Goal: Browse casually: Explore the website without a specific task or goal

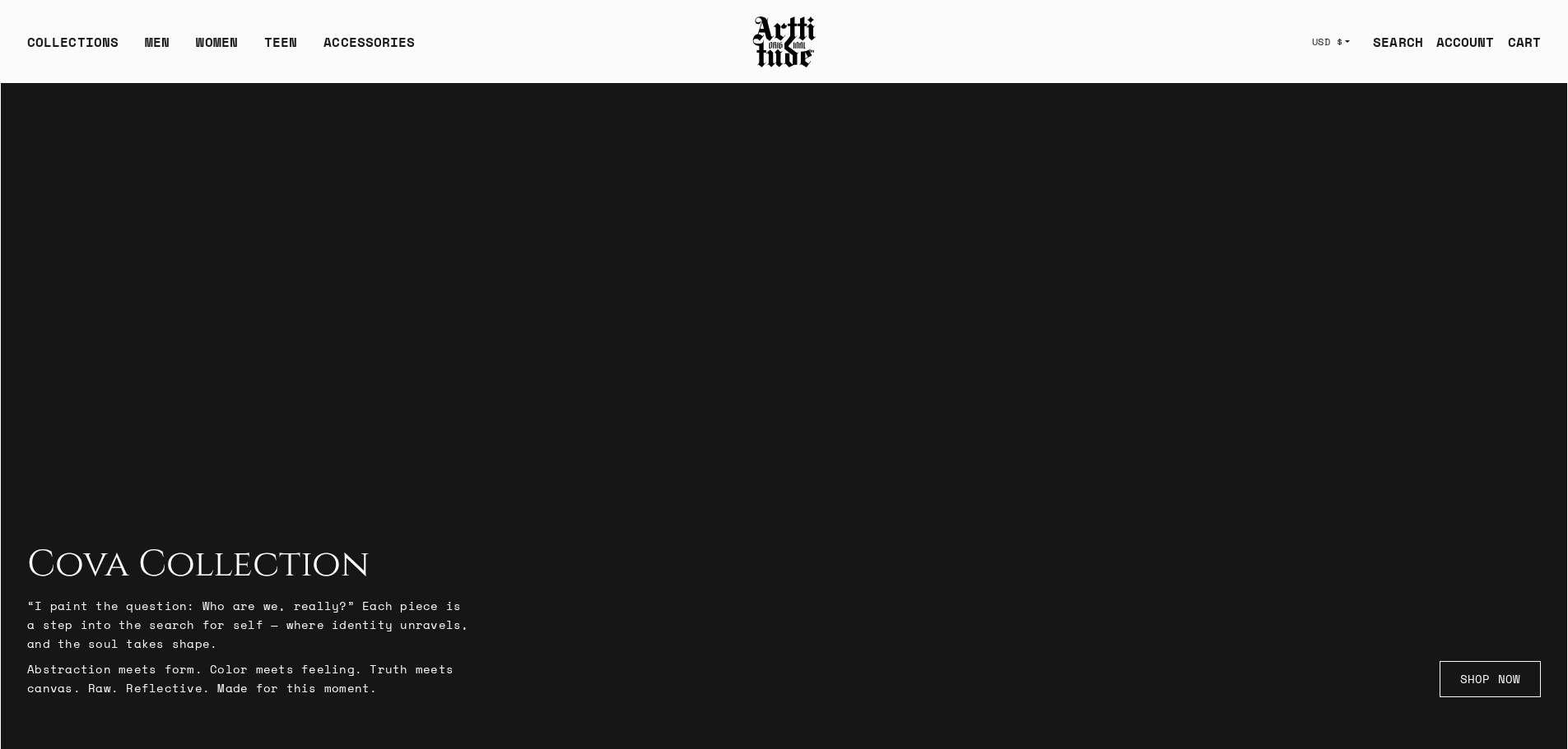
click at [1520, 43] on div "CART" at bounding box center [1524, 42] width 33 height 20
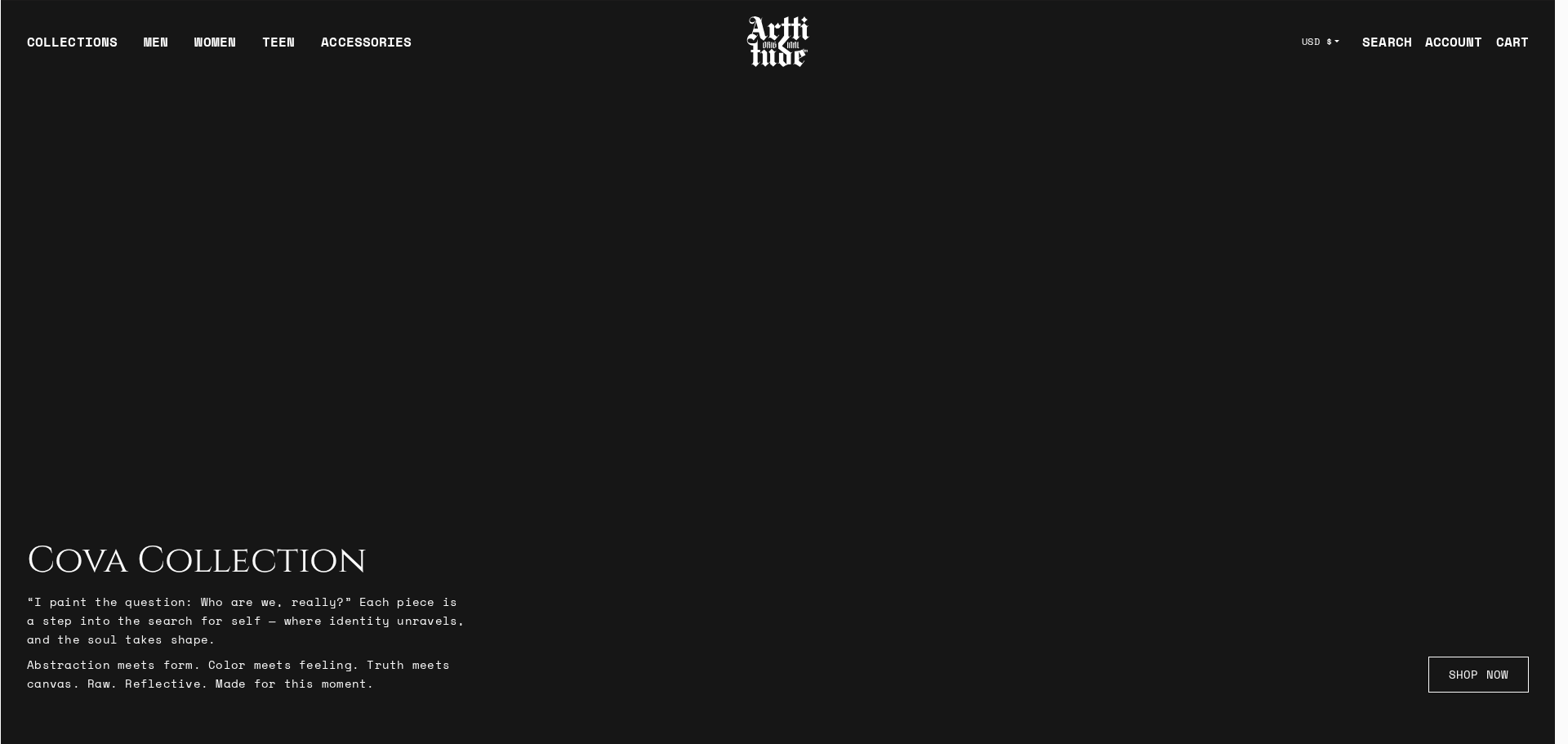
drag, startPoint x: 797, startPoint y: 242, endPoint x: 375, endPoint y: 118, distance: 439.8
click at [758, 232] on div at bounding box center [784, 372] width 1568 height 744
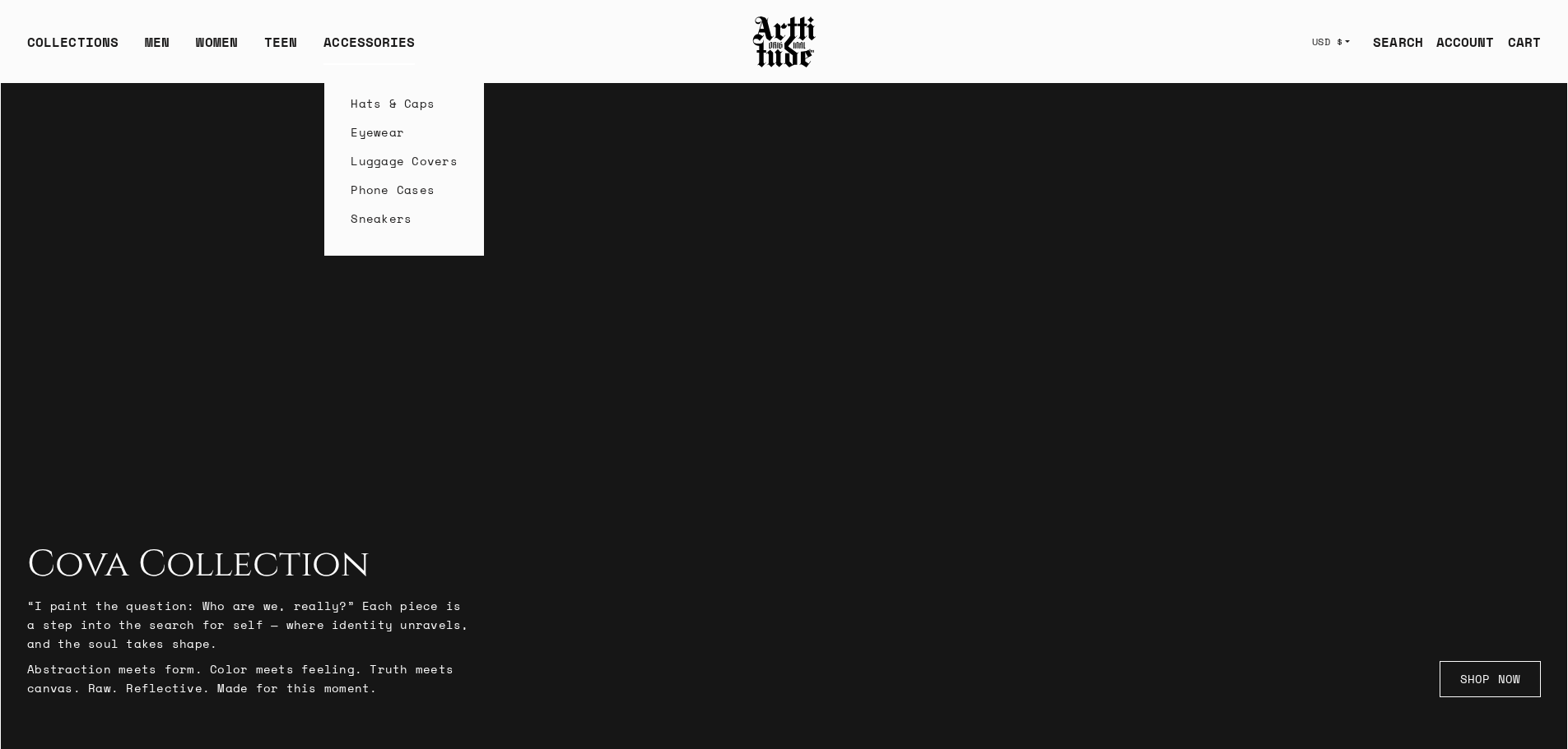
click at [381, 99] on link "Hats & Caps" at bounding box center [404, 103] width 107 height 29
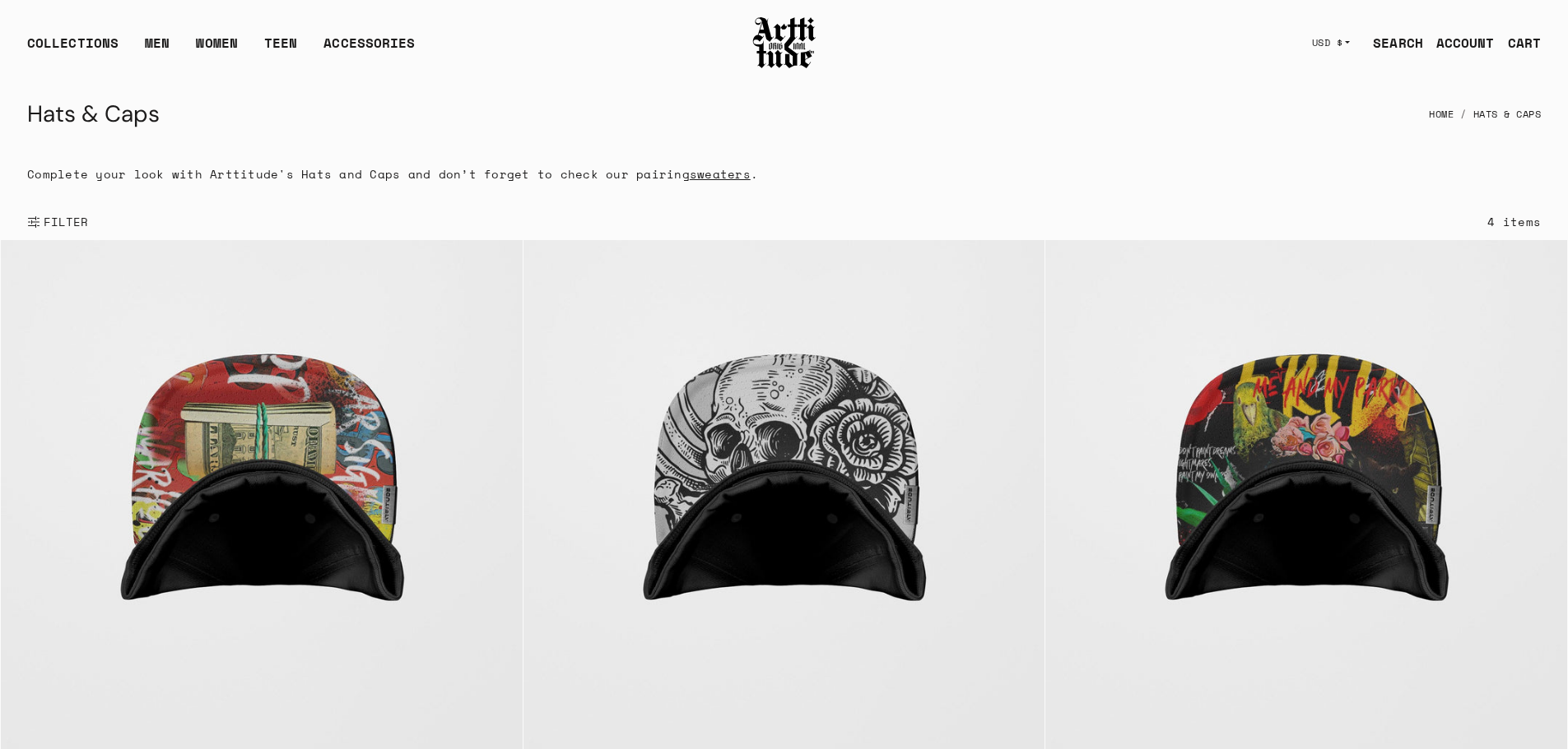
scroll to position [83, 0]
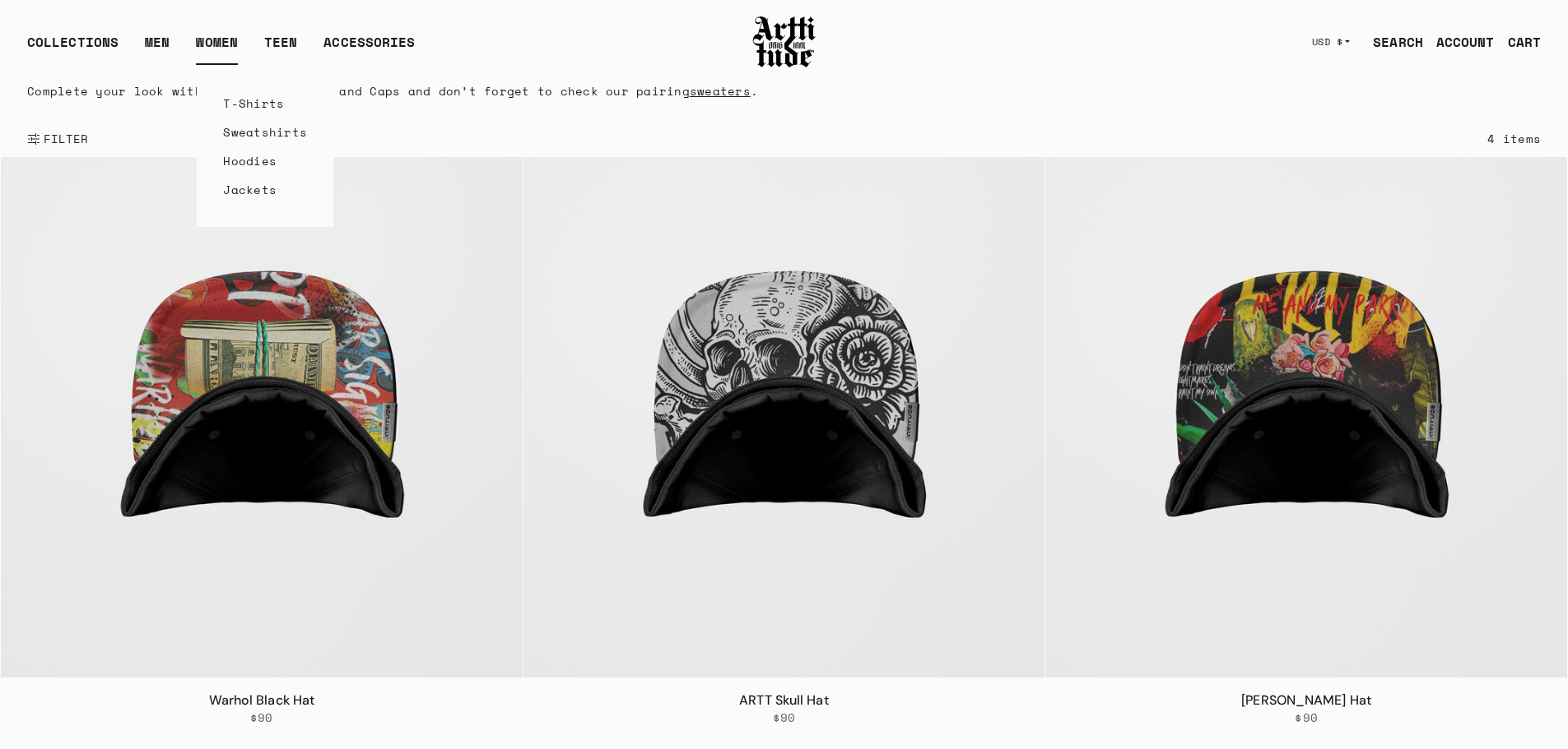
click at [245, 134] on link "Sweatshirts" at bounding box center [265, 132] width 84 height 29
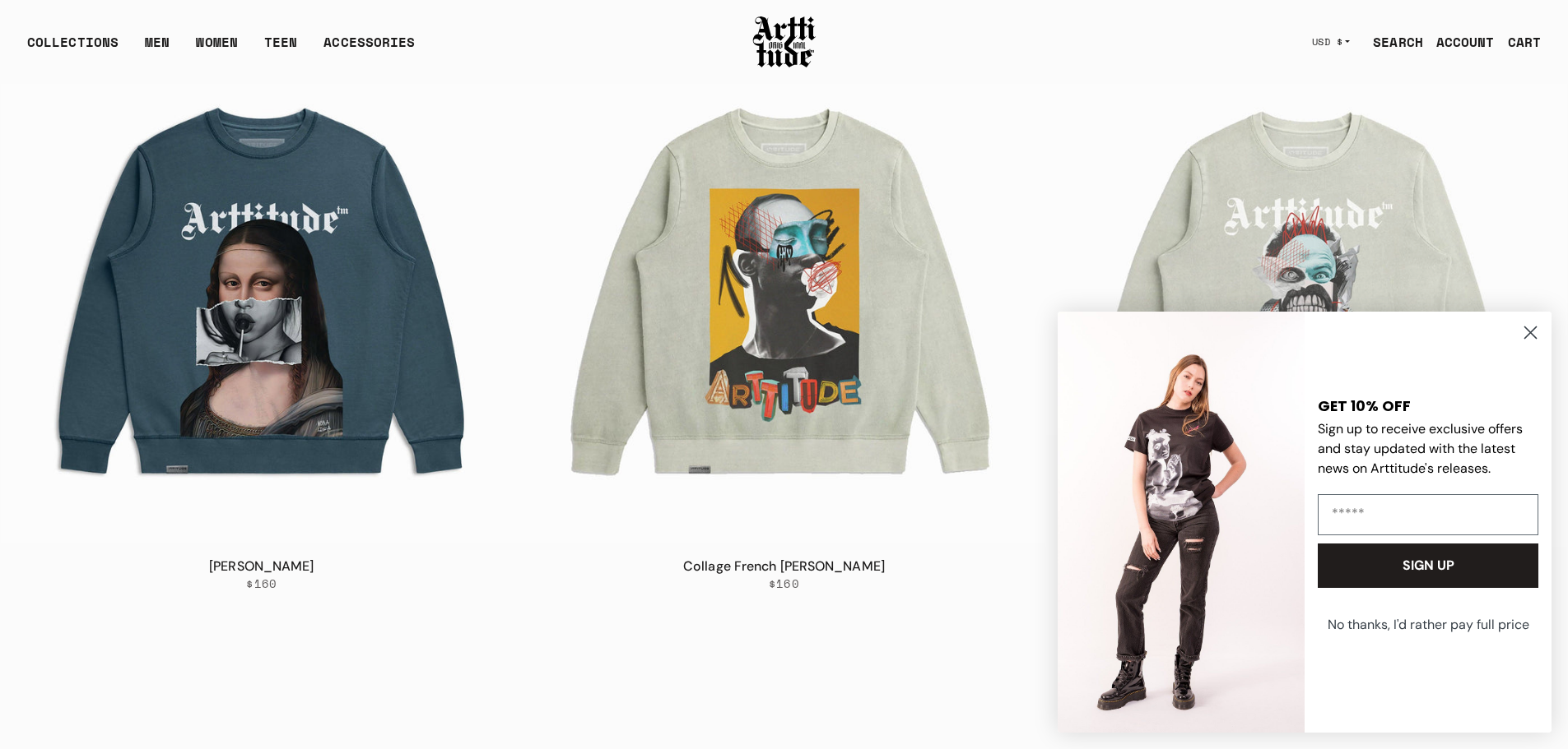
scroll to position [823, 0]
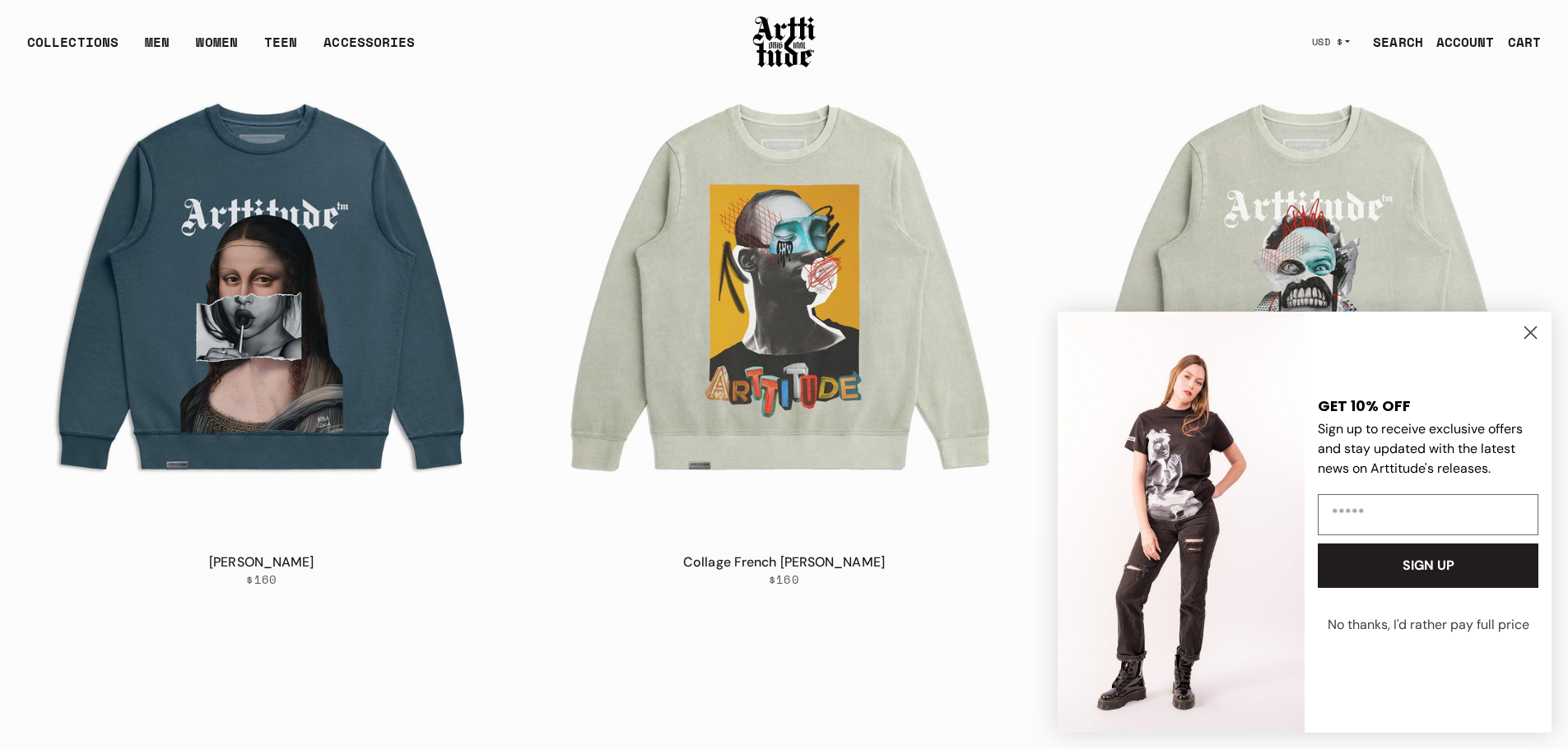
click at [1528, 327] on circle "Close dialog" at bounding box center [1530, 333] width 27 height 27
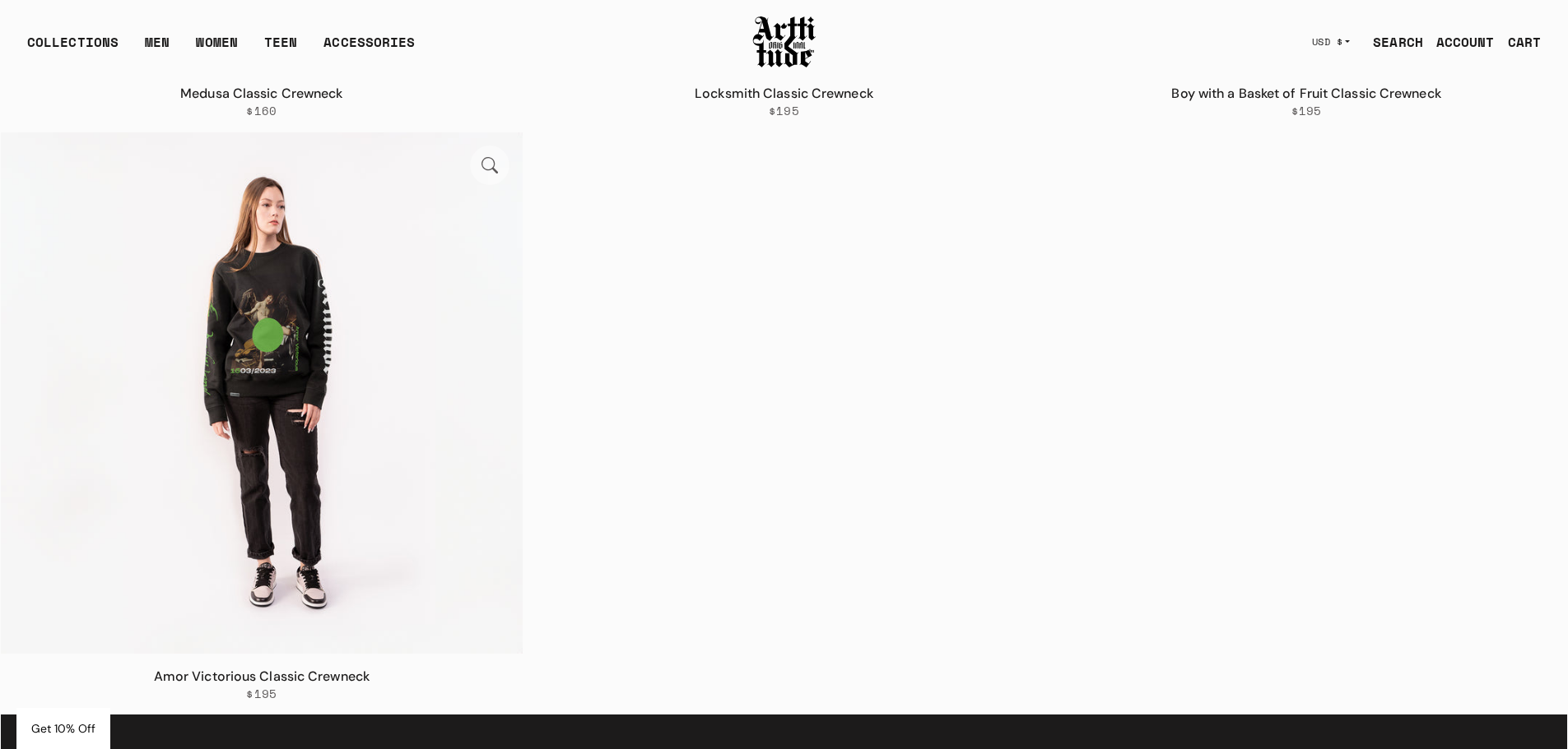
scroll to position [3044, 0]
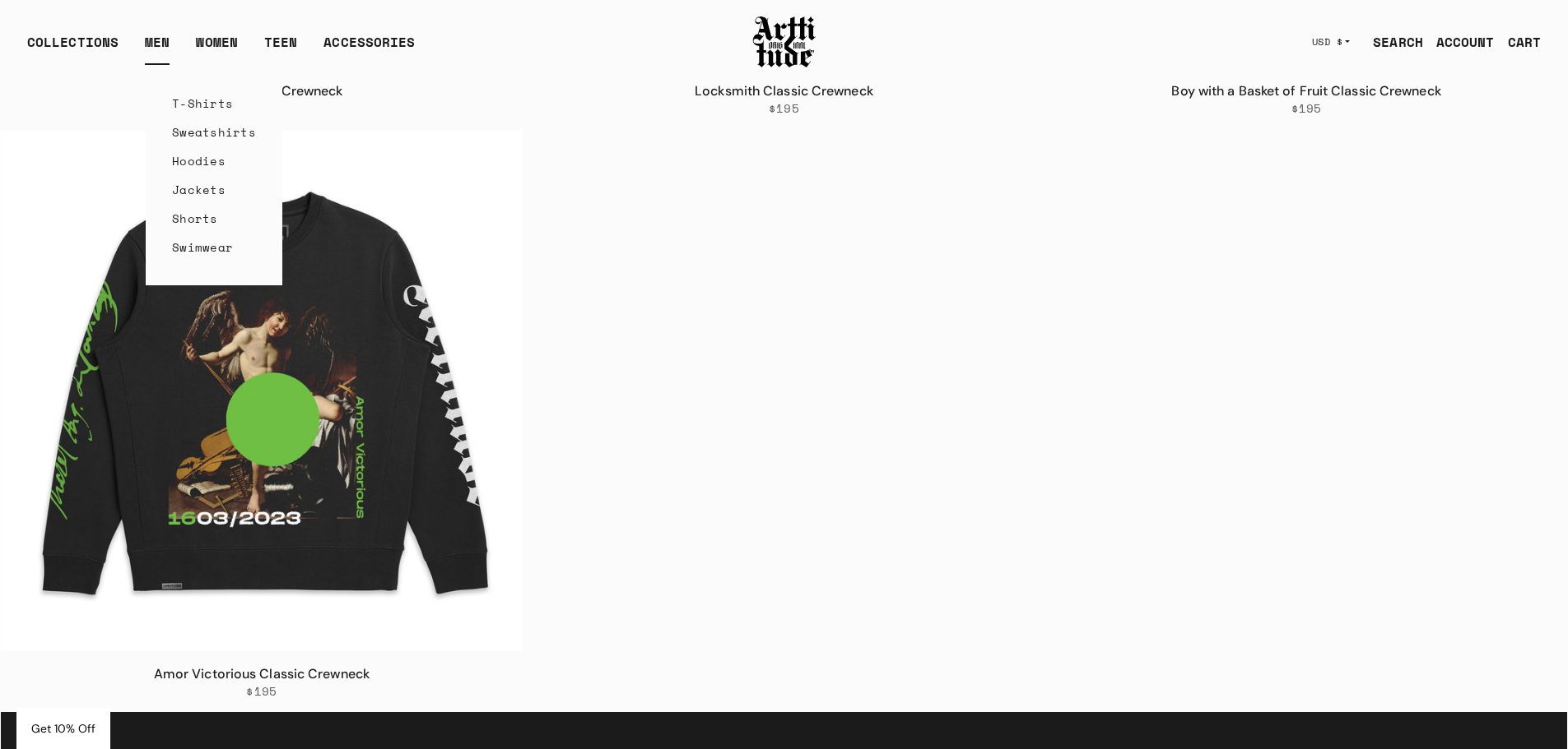
click at [186, 217] on link "Shorts" at bounding box center [214, 218] width 84 height 29
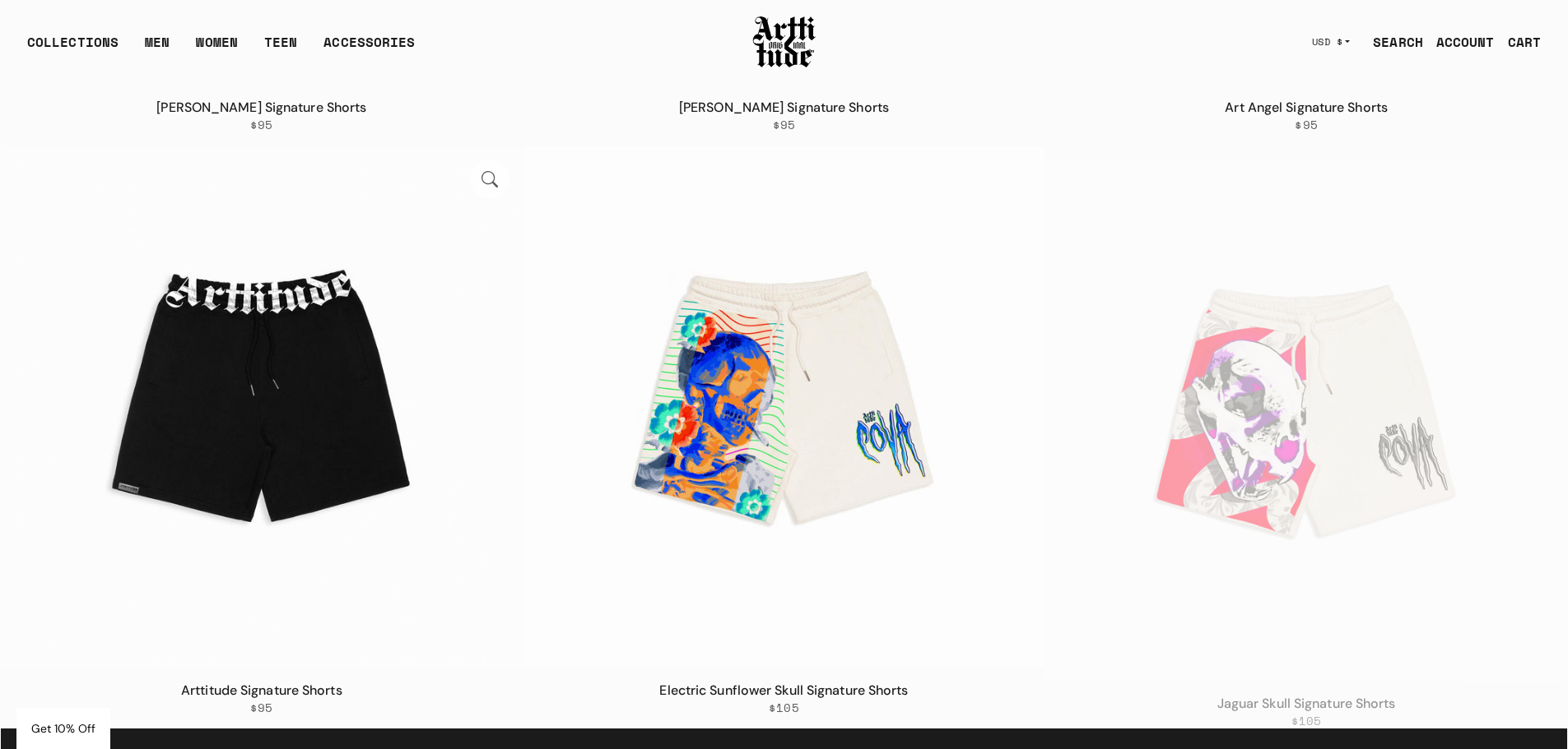
scroll to position [1536, 0]
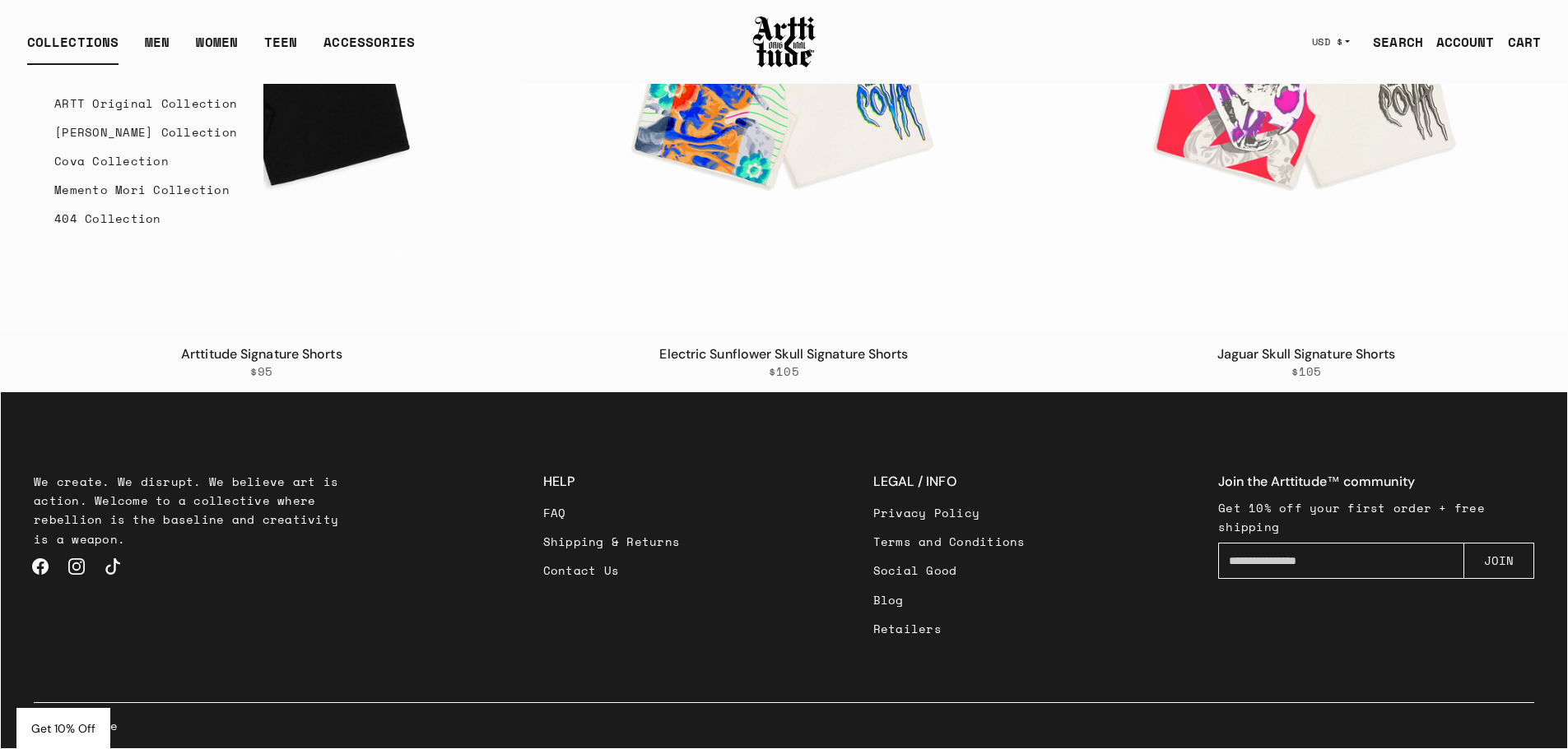
click at [73, 42] on div "COLLECTIONS" at bounding box center [73, 49] width 92 height 33
click at [78, 100] on link "ARTT Original Collection" at bounding box center [145, 103] width 183 height 29
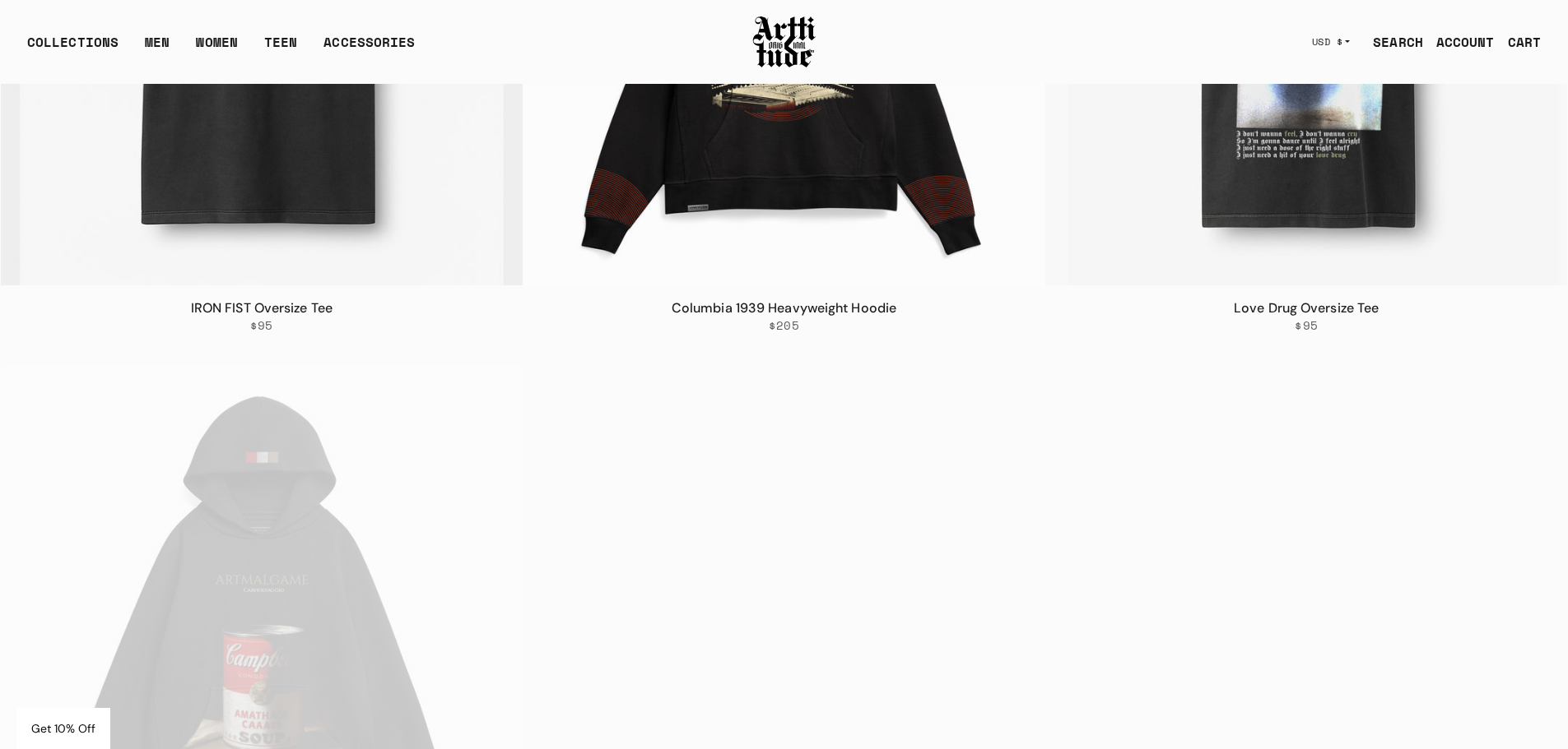
scroll to position [741, 0]
